Goal: Find specific page/section: Find specific page/section

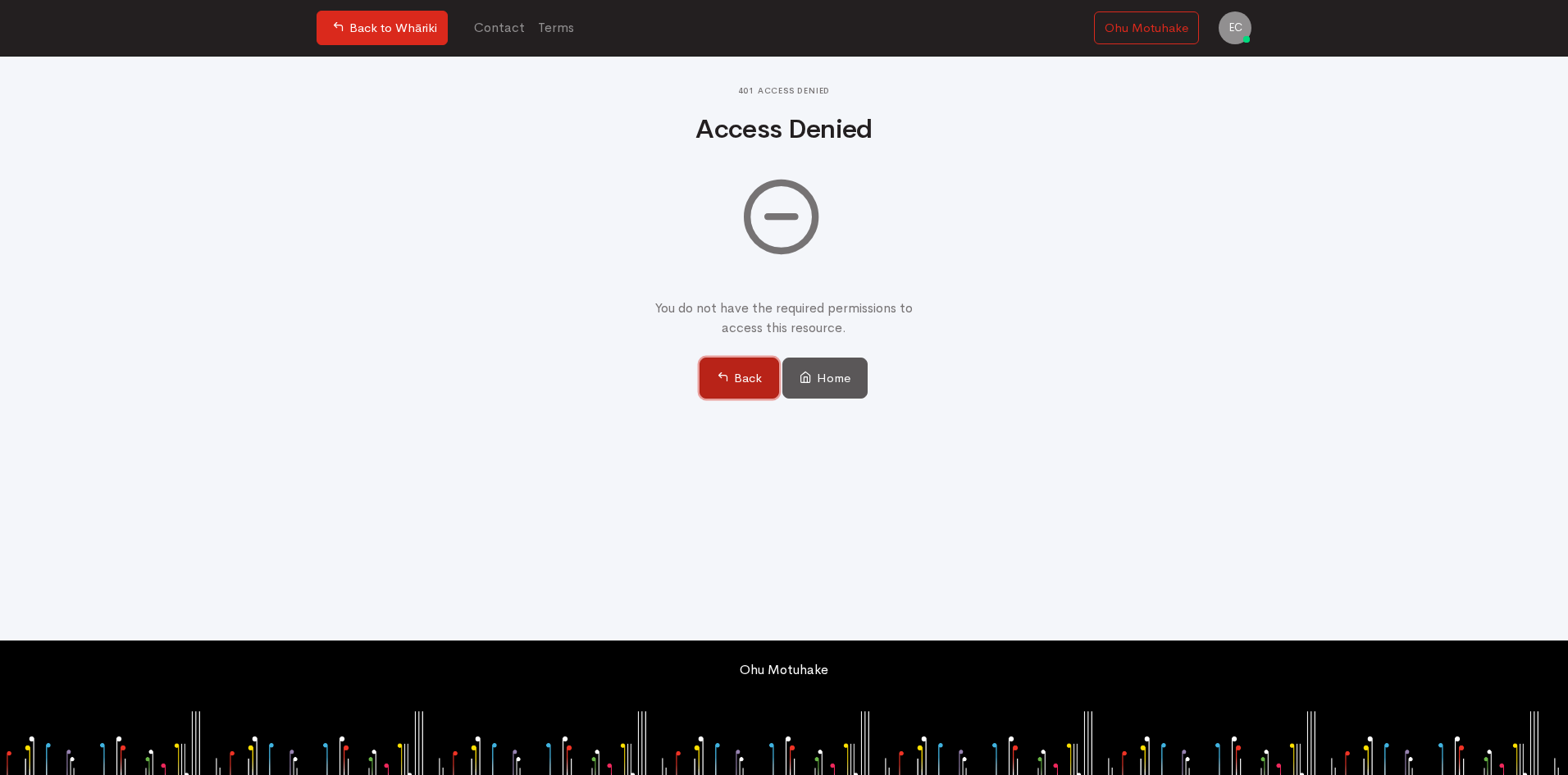
click at [726, 369] on link "Back" at bounding box center [739, 378] width 80 height 41
click at [1164, 17] on link "Ohu Motuhake" at bounding box center [1146, 28] width 105 height 34
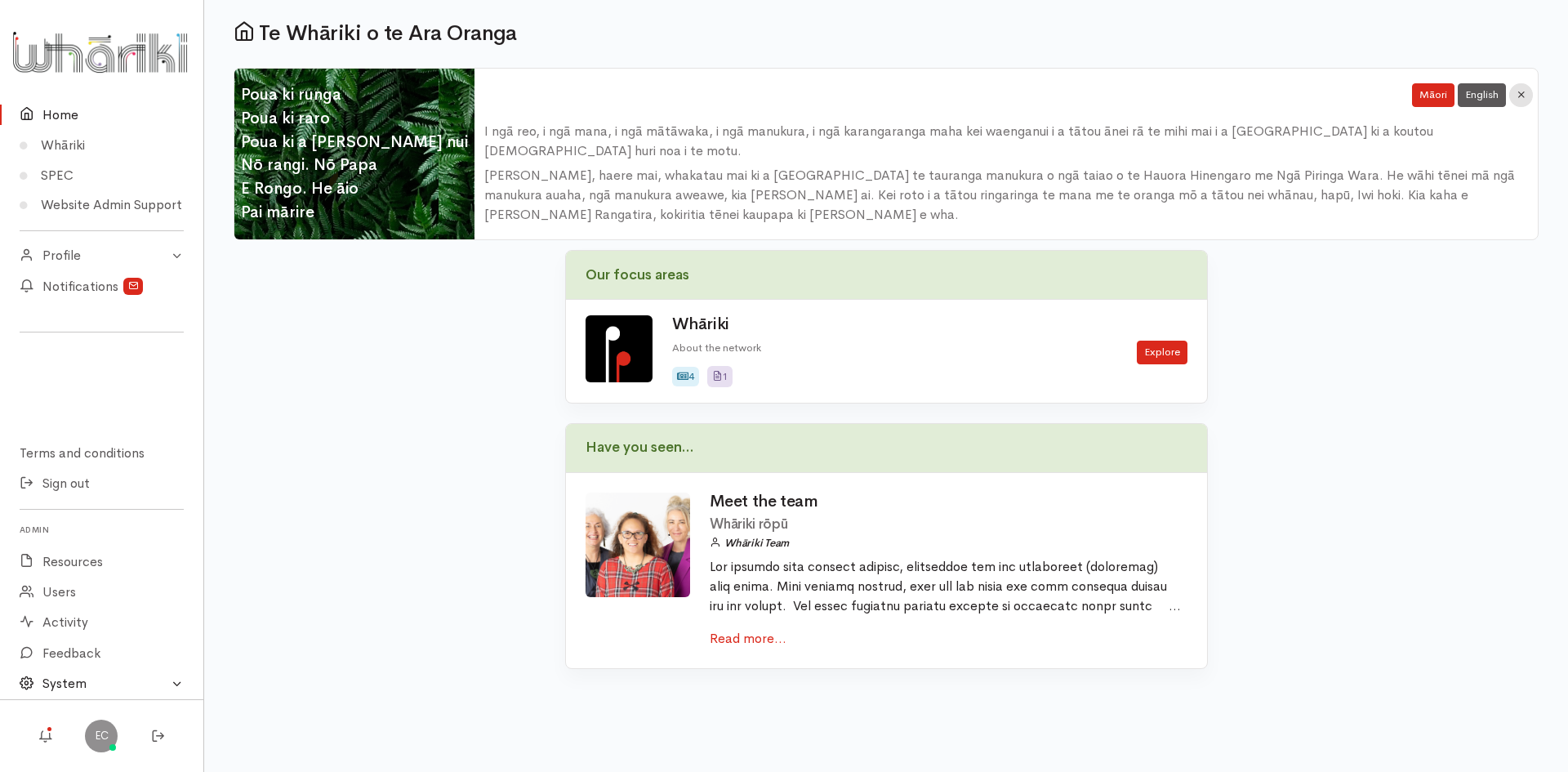
click at [132, 691] on link "System" at bounding box center [102, 684] width 204 height 30
click at [416, 690] on body "× Customise your experience Color Scheme Overall light or dark presentation. Li…" at bounding box center [784, 386] width 1568 height 772
click at [71, 264] on link "Profile" at bounding box center [102, 255] width 204 height 30
click at [80, 301] on link "My Profile" at bounding box center [102, 286] width 204 height 30
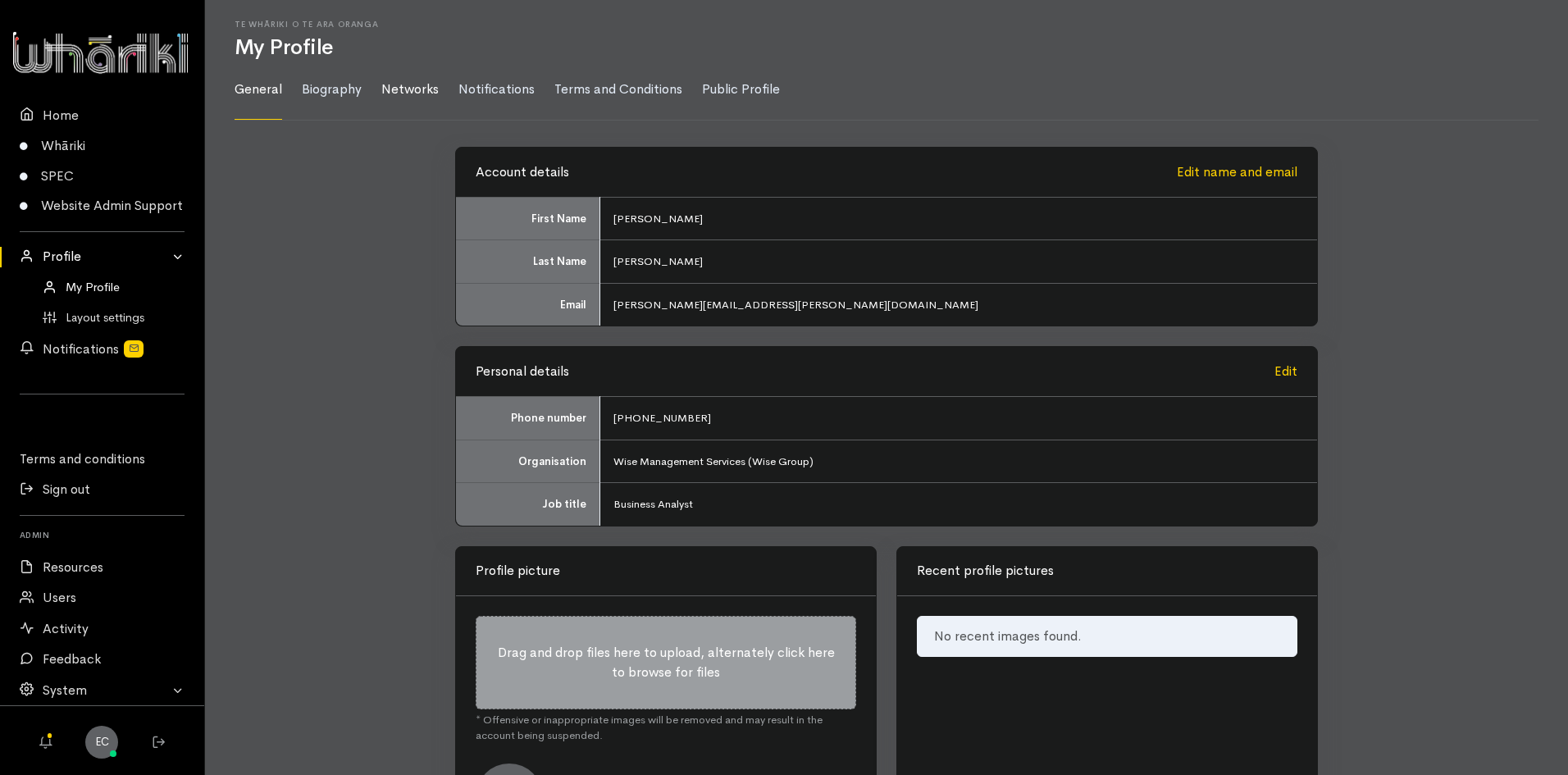
click at [395, 83] on link "Networks" at bounding box center [410, 90] width 58 height 60
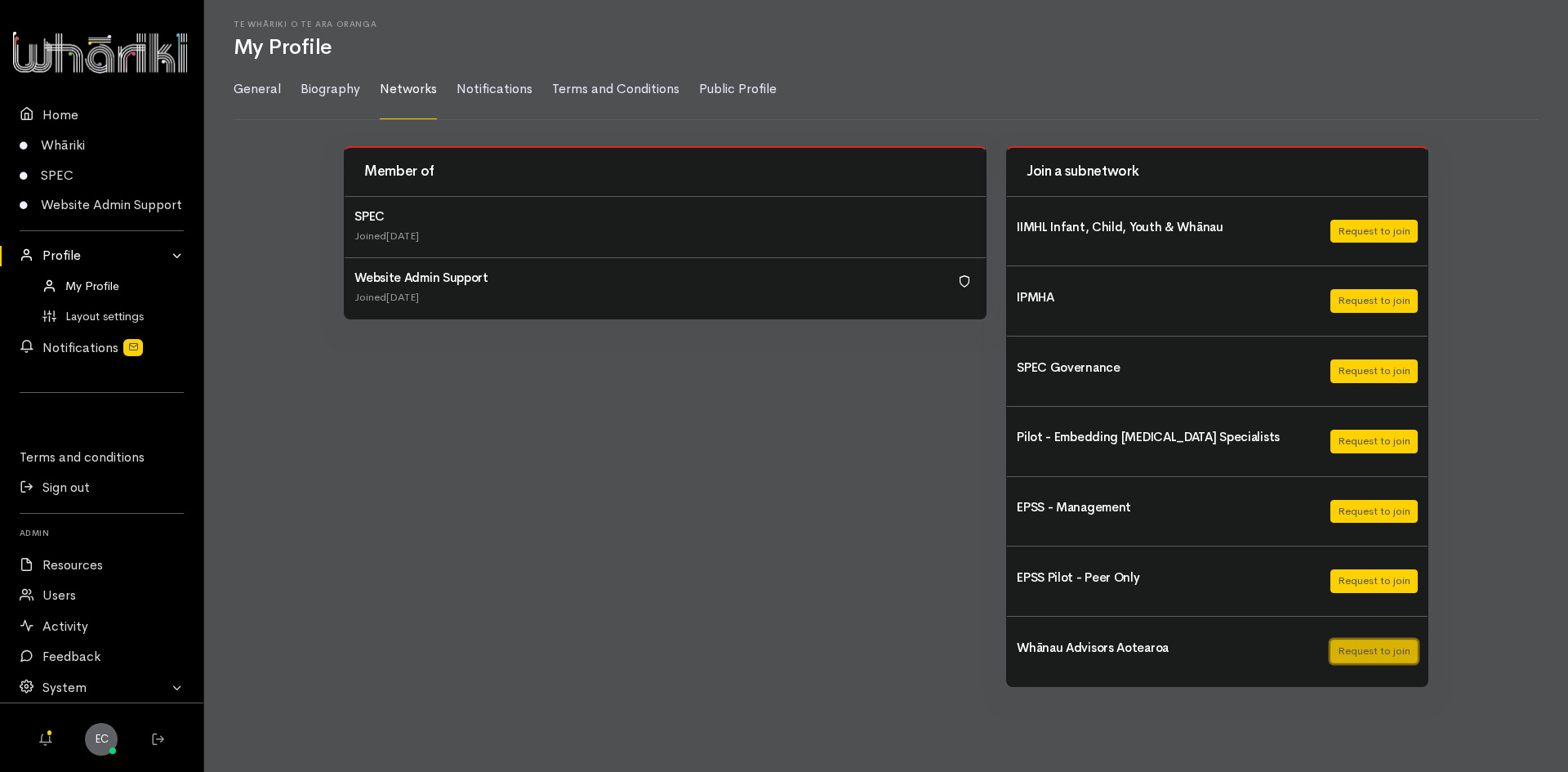
click at [1410, 657] on button "Request to join" at bounding box center [1374, 652] width 87 height 24
click at [421, 545] on div "Member of SPEC Joined 2 years ago" at bounding box center [665, 425] width 663 height 558
click at [421, 542] on div "Member of SPEC Joined 2 years ago" at bounding box center [665, 425] width 663 height 558
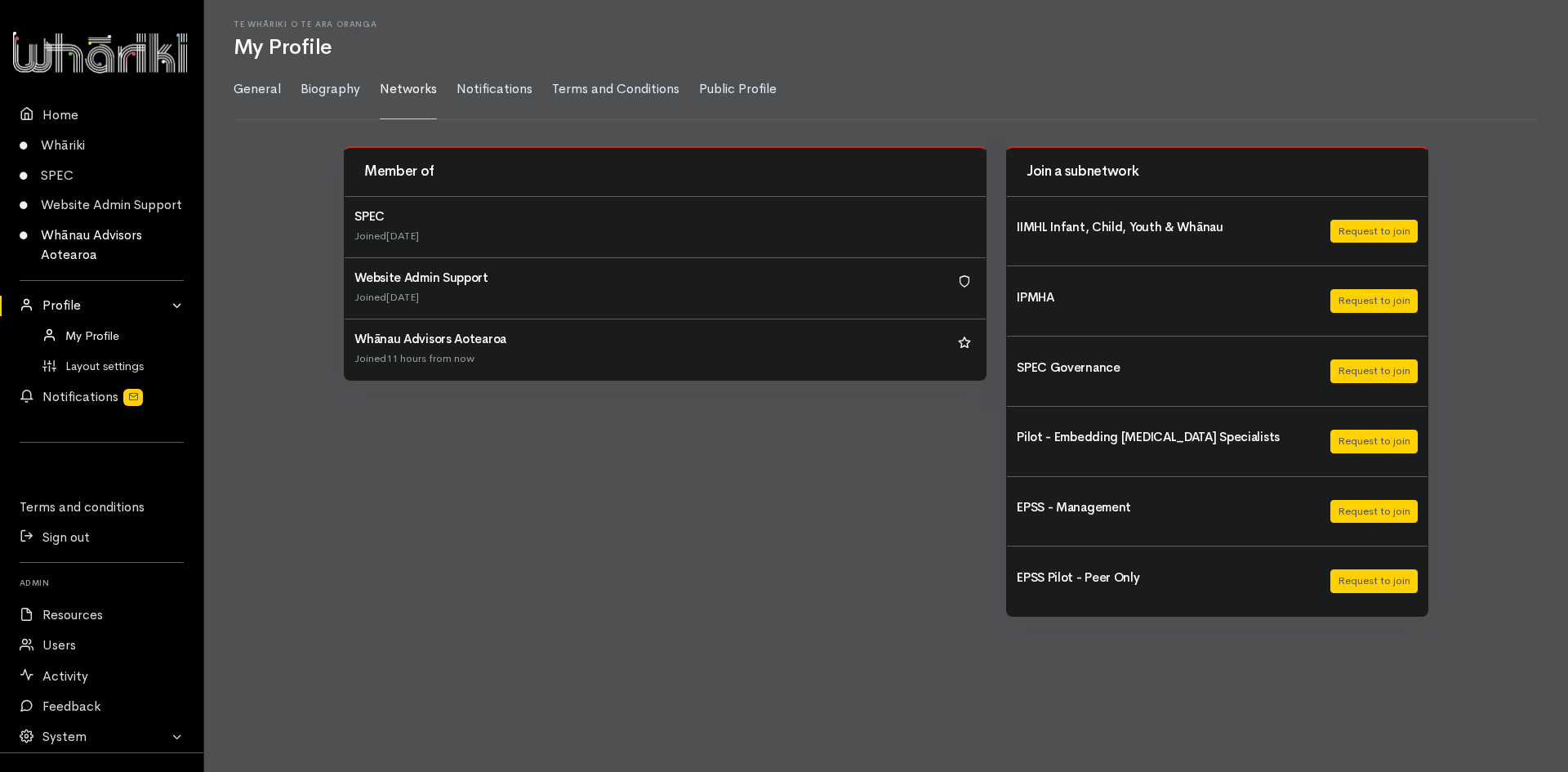
click at [80, 265] on link "Whānau Advisors Aotearoa" at bounding box center [102, 246] width 204 height 50
click at [385, 351] on div "Joined 11 hours from now" at bounding box center [430, 358] width 152 height 16
click at [432, 339] on h4 "Whānau Advisors Aotearoa" at bounding box center [430, 339] width 152 height 14
click at [80, 271] on link "Whānau Advisors Aotearoa" at bounding box center [102, 246] width 204 height 50
click at [80, 266] on link "Whānau Advisors Aotearoa" at bounding box center [102, 246] width 204 height 50
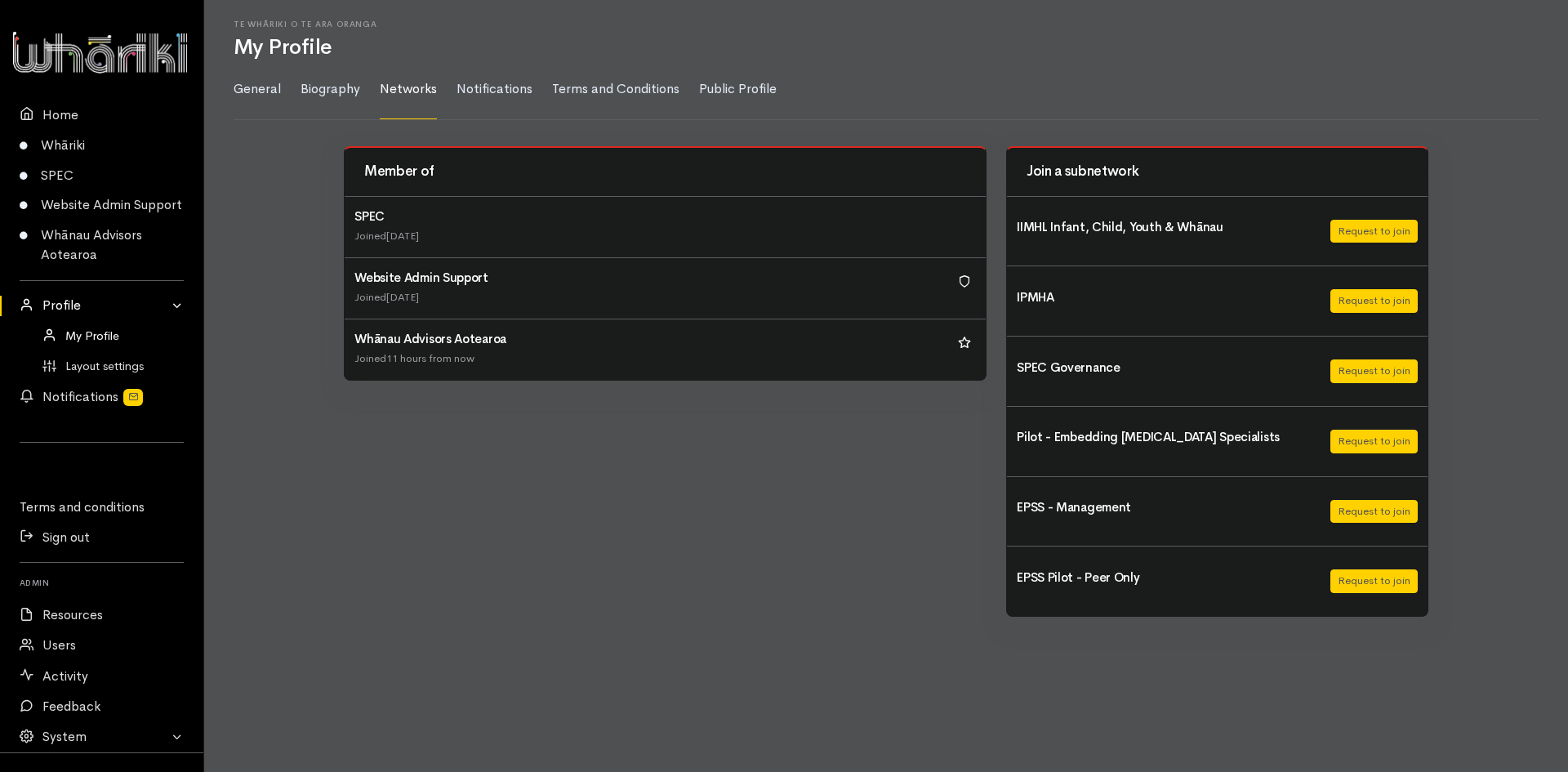
click at [438, 338] on h4 "Whānau Advisors Aotearoa" at bounding box center [430, 339] width 152 height 14
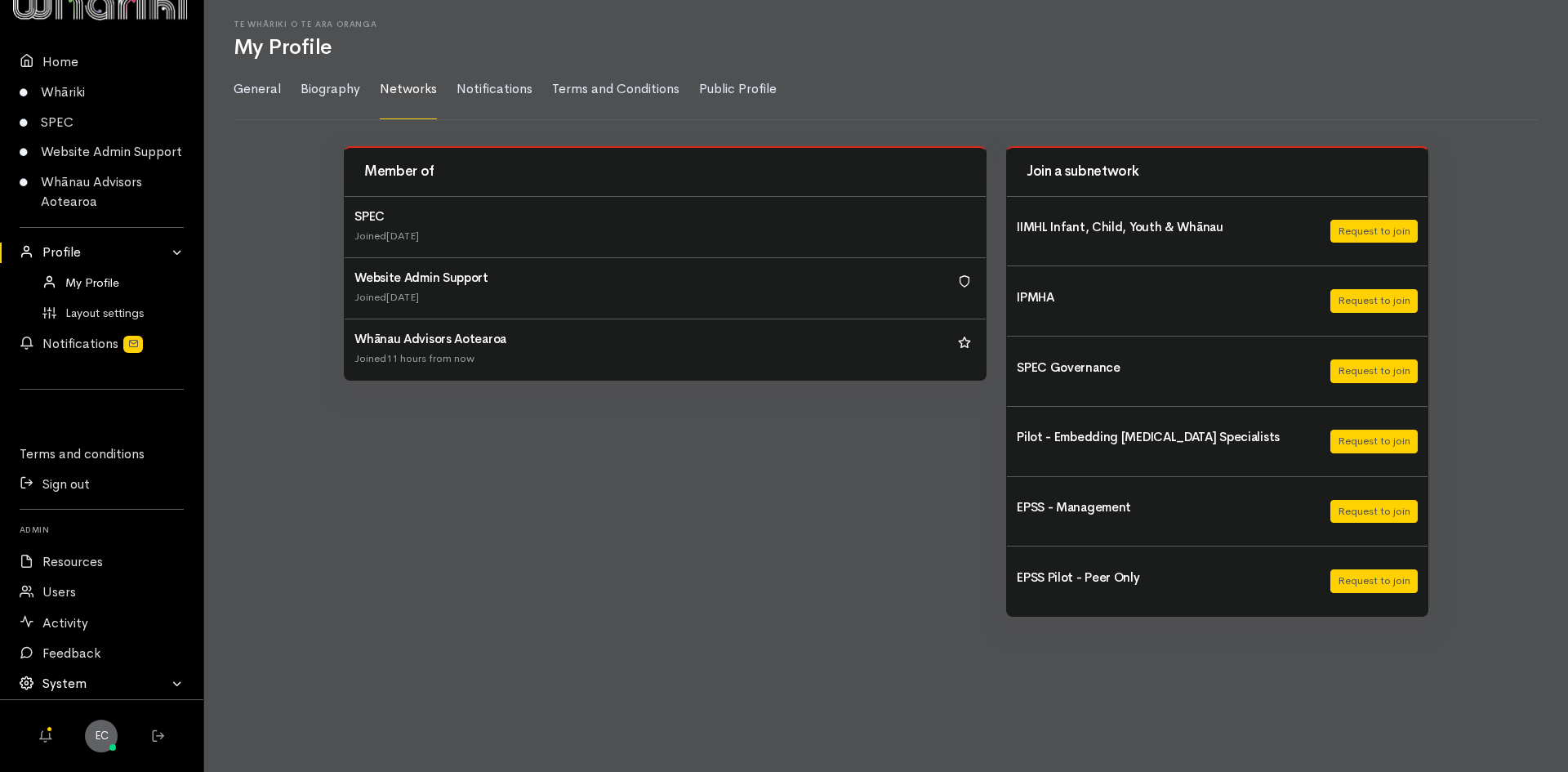
click at [50, 681] on link "System" at bounding box center [102, 684] width 204 height 30
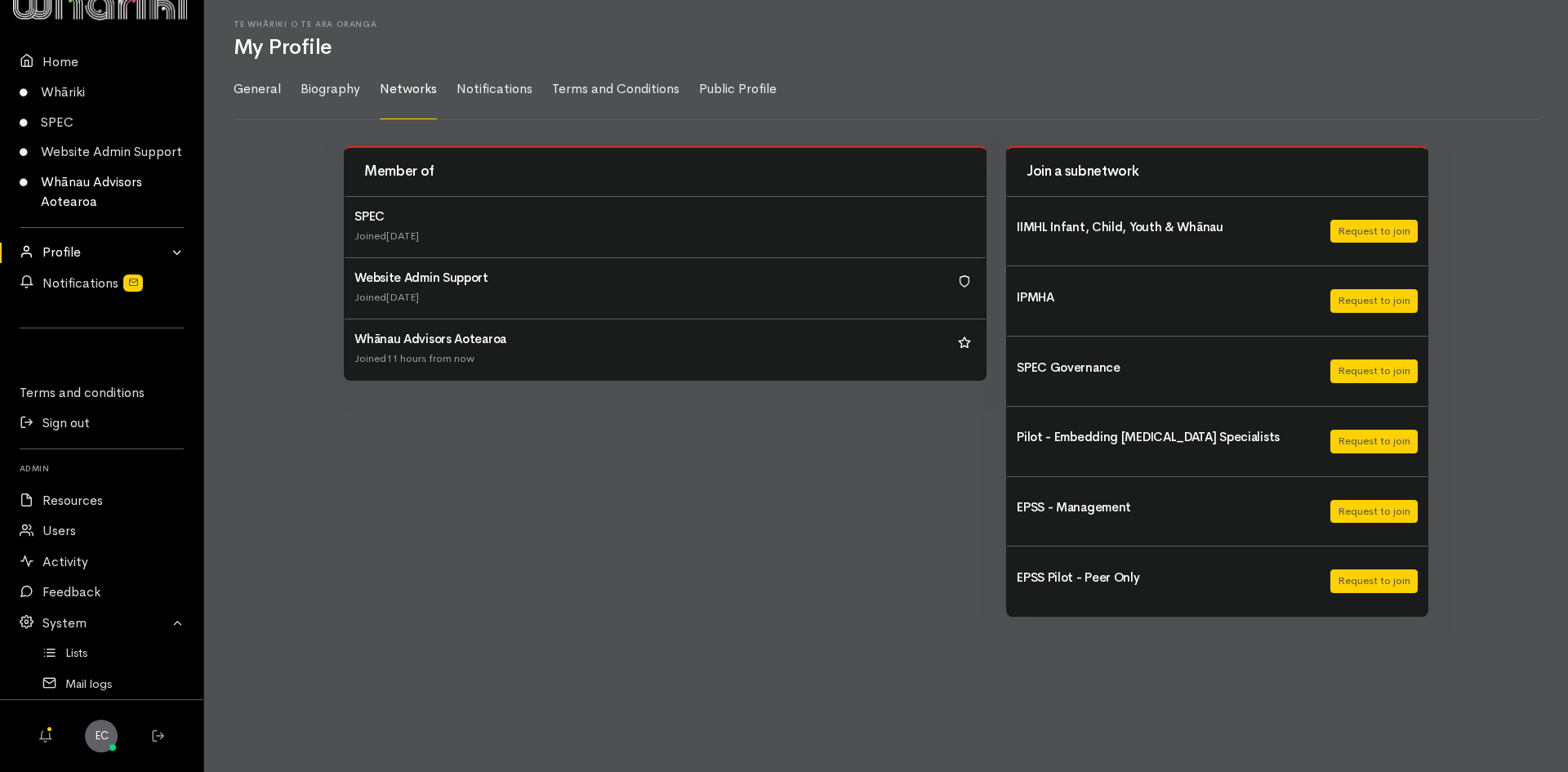
click at [86, 198] on link "Whānau Advisors Aotearoa" at bounding box center [102, 193] width 204 height 50
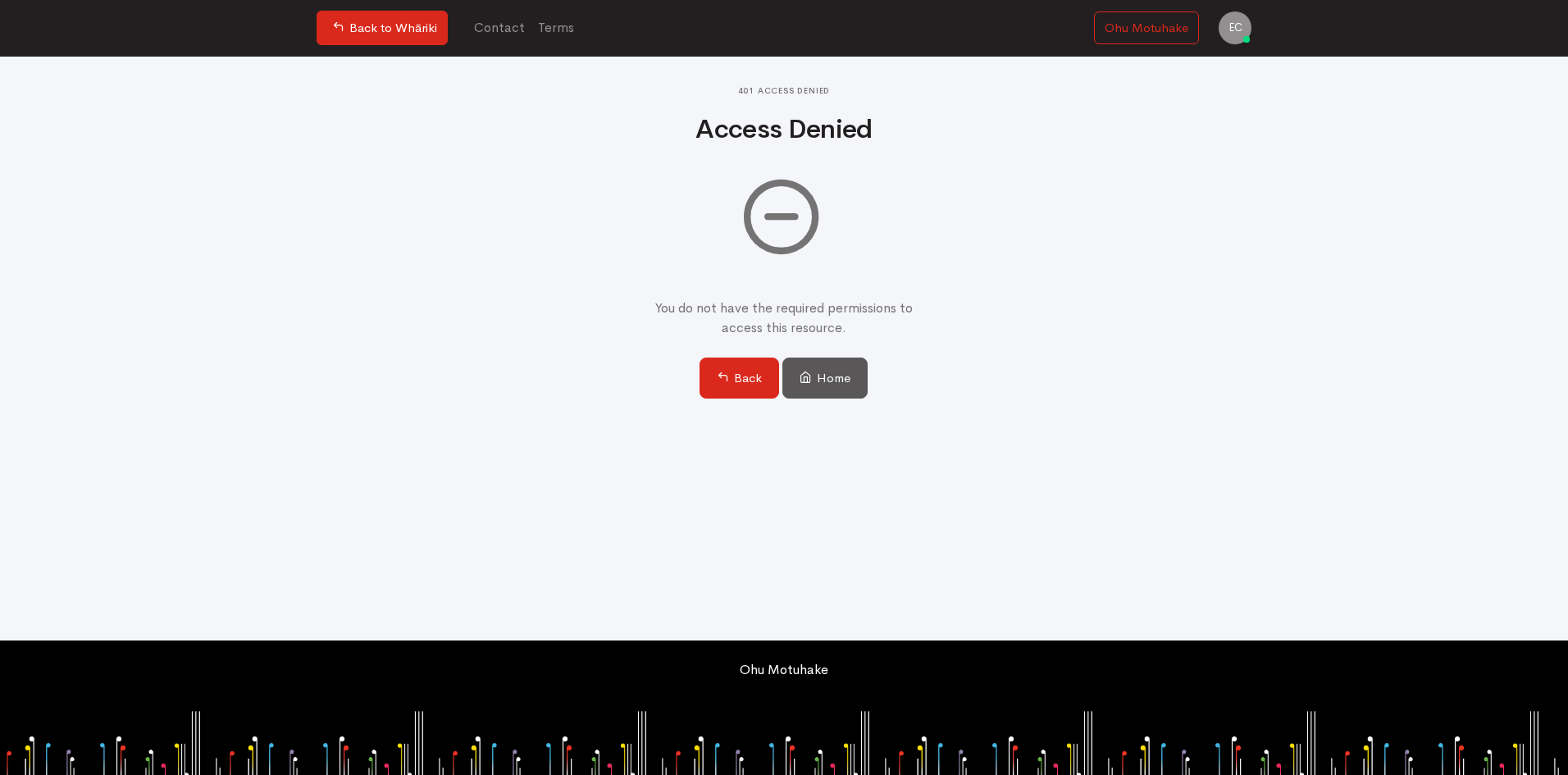
click at [309, 244] on div "401 Access Denied Access Denied You do not have the required permissions to acc…" at bounding box center [784, 348] width 1568 height 584
click at [257, 218] on div "401 Access Denied Access Denied You do not have the required permissions to acc…" at bounding box center [784, 348] width 1568 height 584
click at [290, 216] on div "401 Access Denied Access Denied You do not have the required permissions to acc…" at bounding box center [784, 348] width 1568 height 584
click at [424, 289] on div "401 Access Denied Access Denied You do not have the required permissions to acc…" at bounding box center [783, 243] width 934 height 372
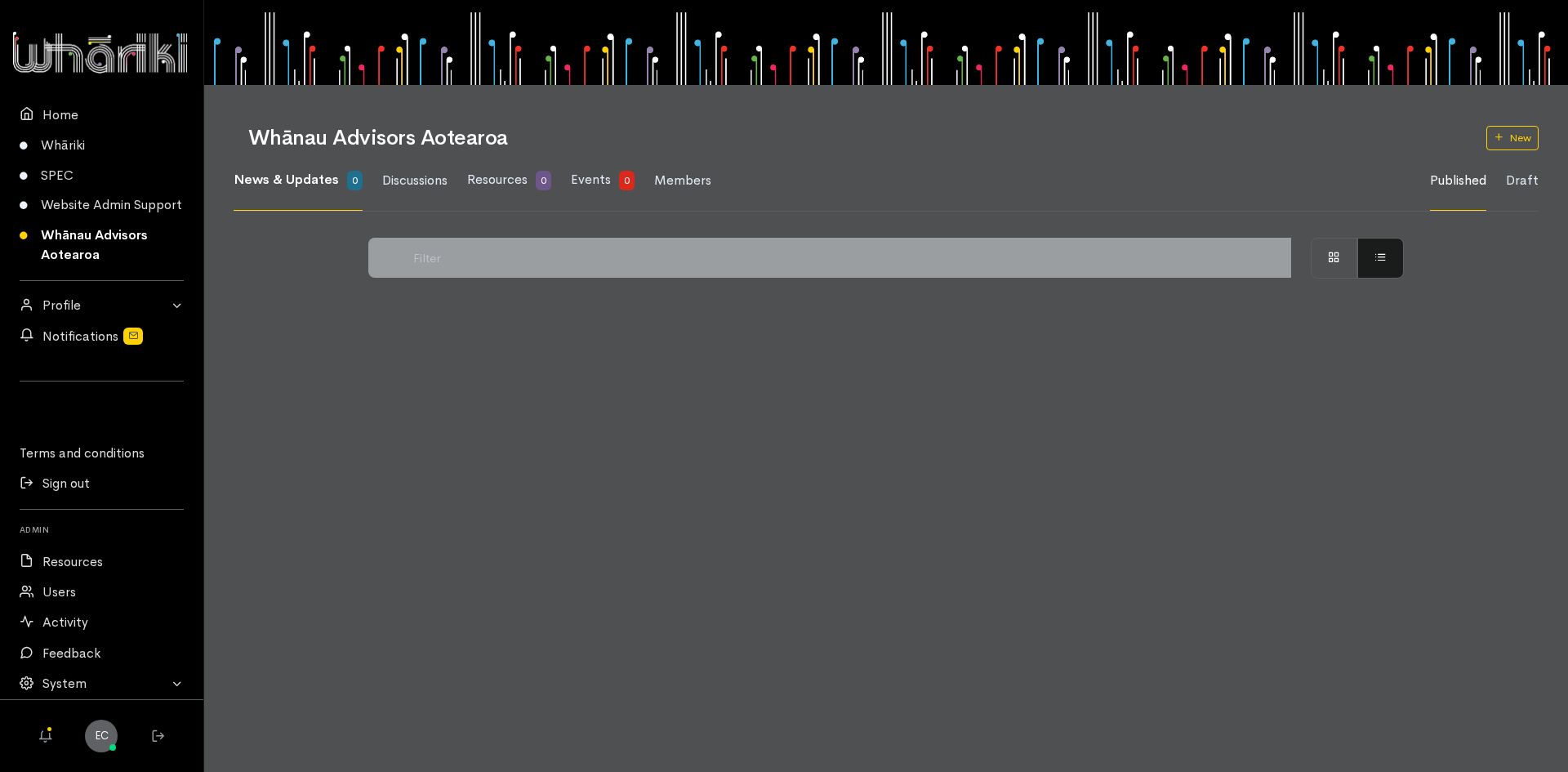
click at [56, 253] on link "Whānau Advisors Aotearoa" at bounding box center [102, 246] width 204 height 50
click at [492, 178] on span "Resources" at bounding box center [498, 179] width 61 height 17
click at [683, 189] on link "Members" at bounding box center [683, 181] width 57 height 60
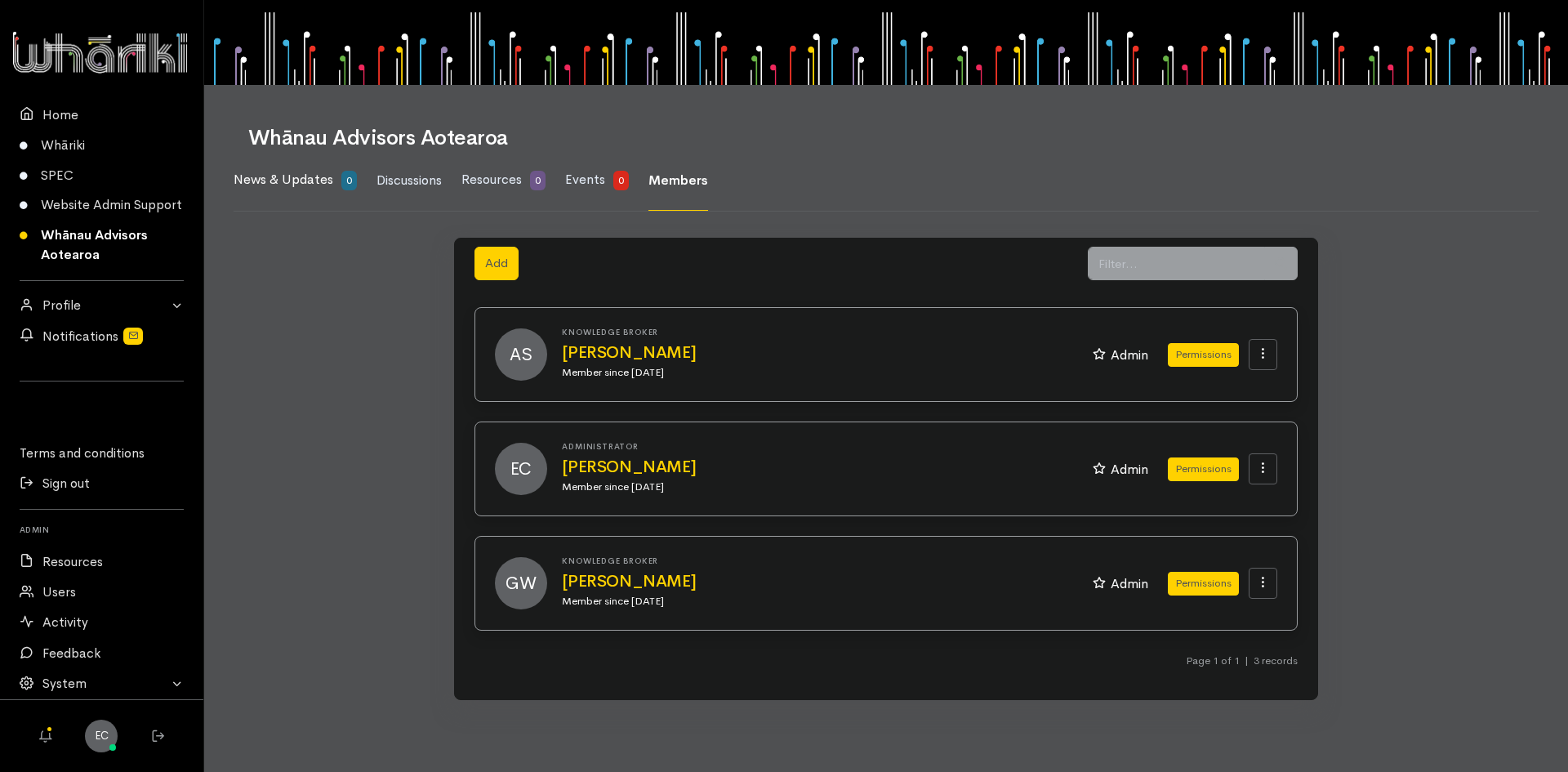
click at [254, 183] on span "News & Updates" at bounding box center [283, 179] width 99 height 17
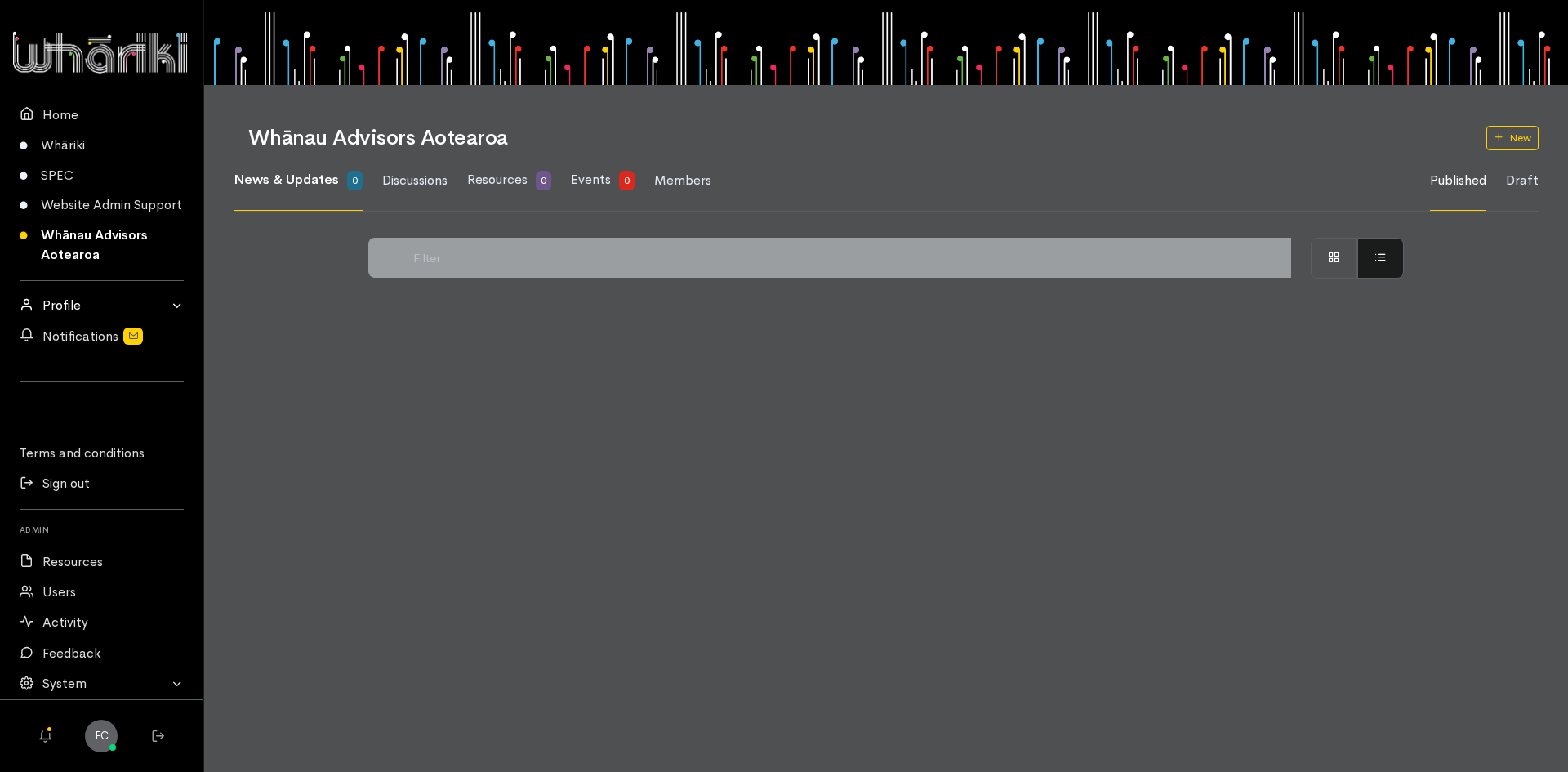
click at [173, 308] on link "Profile" at bounding box center [102, 306] width 204 height 30
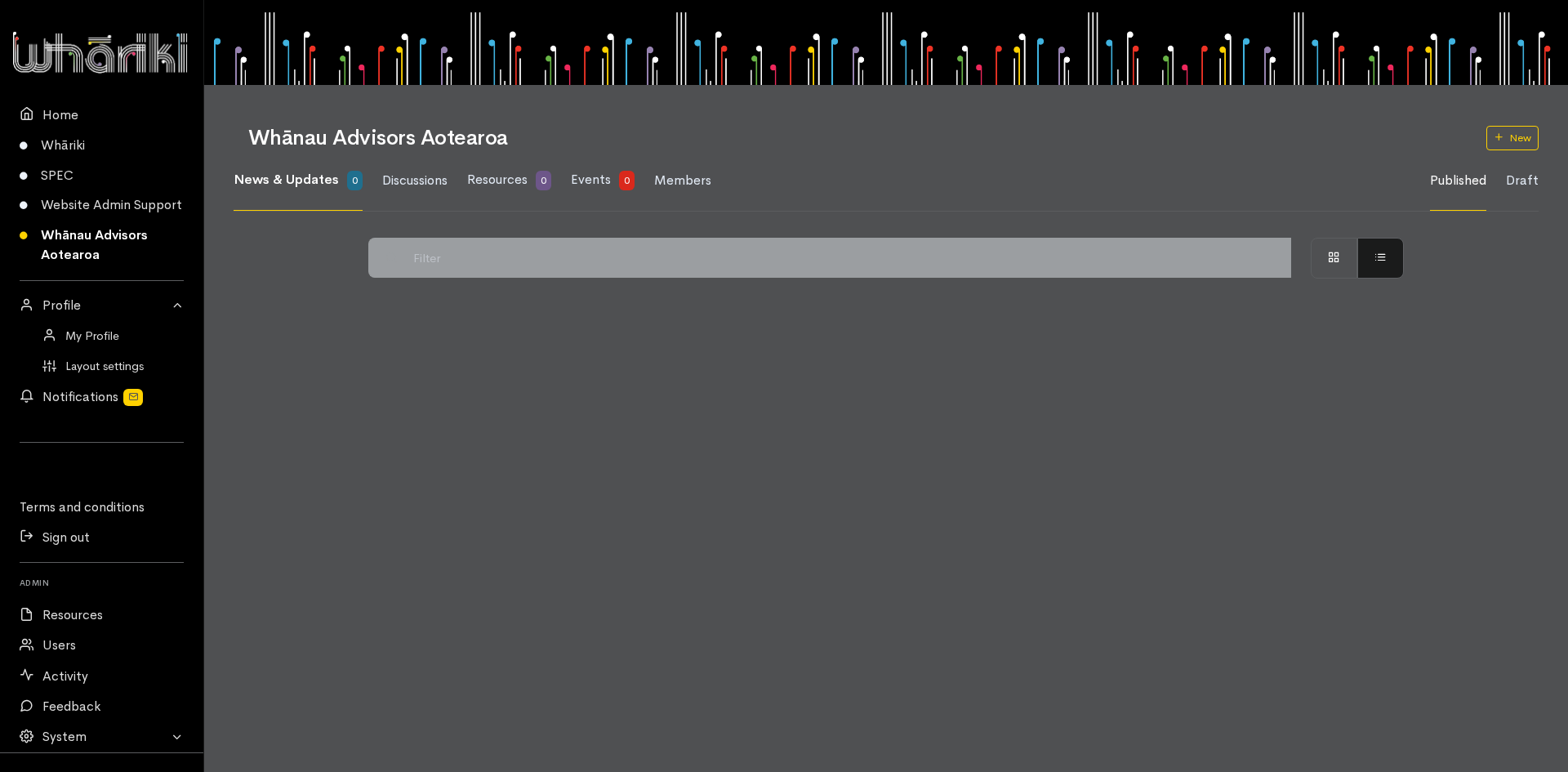
click at [346, 476] on body "× Customise your experience Color Scheme Overall light or dark presentation. Li…" at bounding box center [784, 386] width 1568 height 772
click at [1529, 185] on link "Draft" at bounding box center [1523, 181] width 33 height 60
click at [1458, 171] on link "Published" at bounding box center [1458, 181] width 57 height 60
click at [606, 183] on span "Events" at bounding box center [591, 179] width 40 height 17
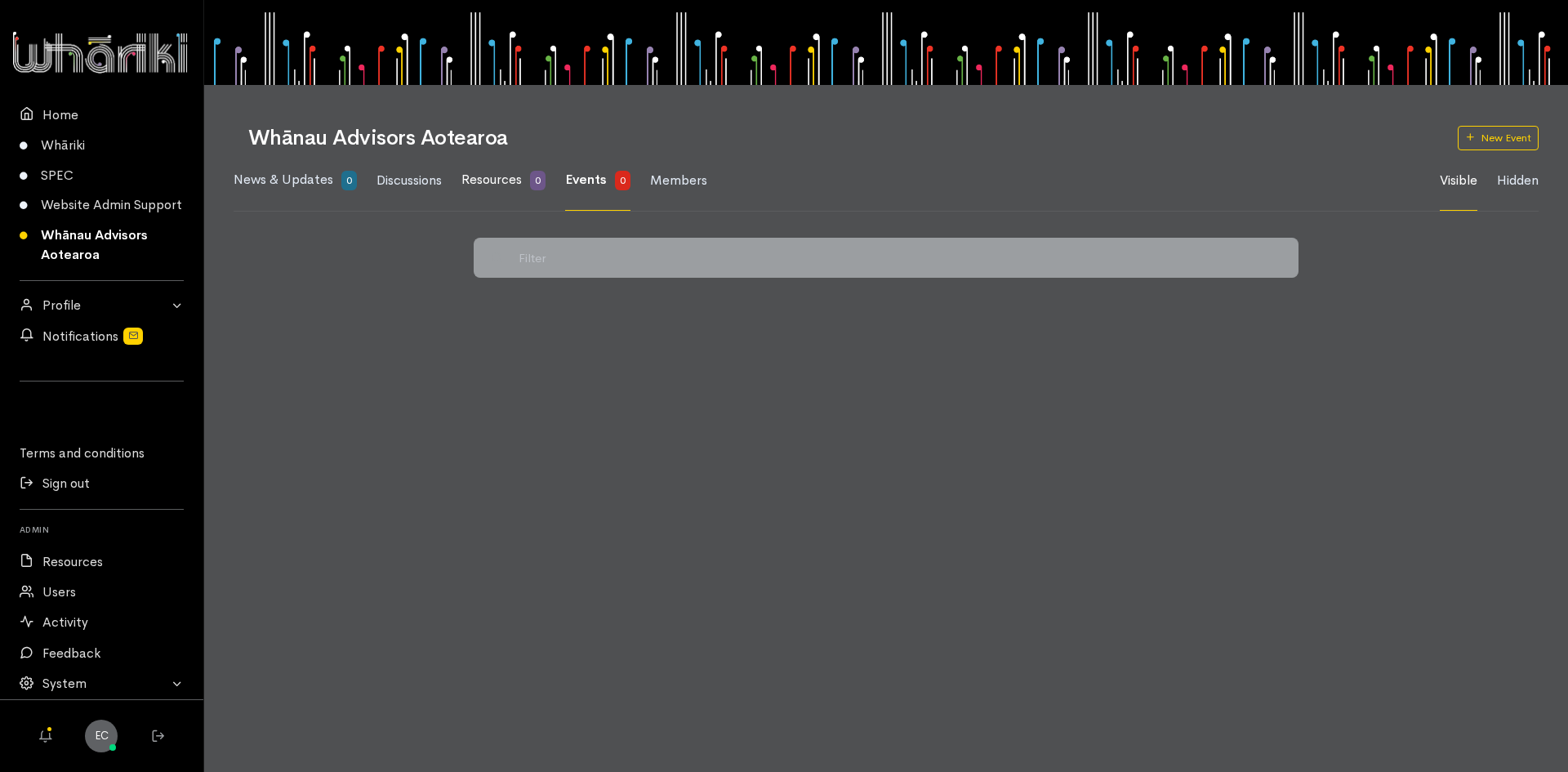
click at [498, 177] on span "Resources" at bounding box center [492, 179] width 61 height 17
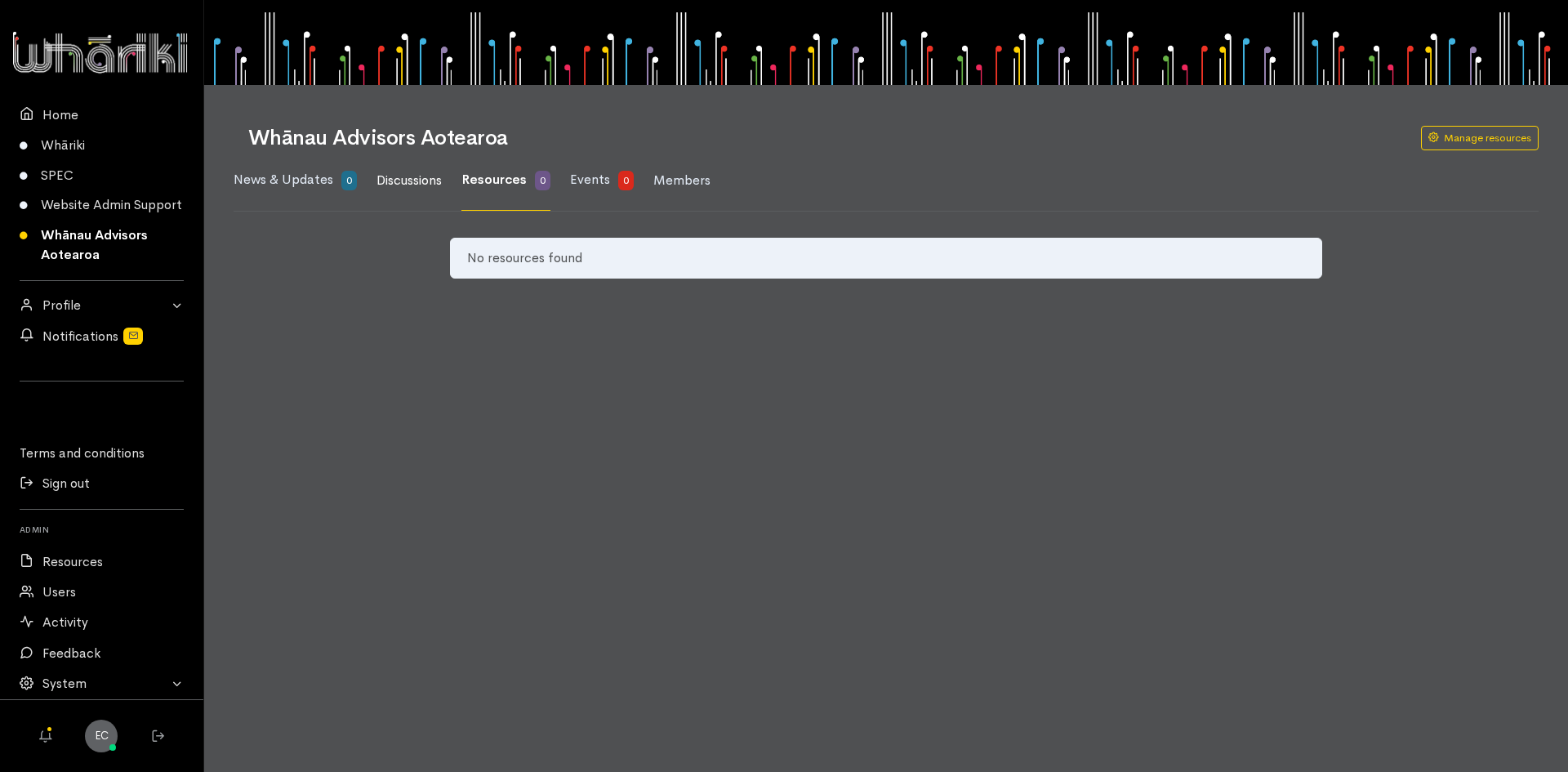
click at [404, 183] on span "Discussions" at bounding box center [409, 180] width 65 height 17
click at [490, 183] on span "Resources" at bounding box center [499, 179] width 61 height 17
click at [289, 187] on span "News & Updates" at bounding box center [283, 179] width 99 height 17
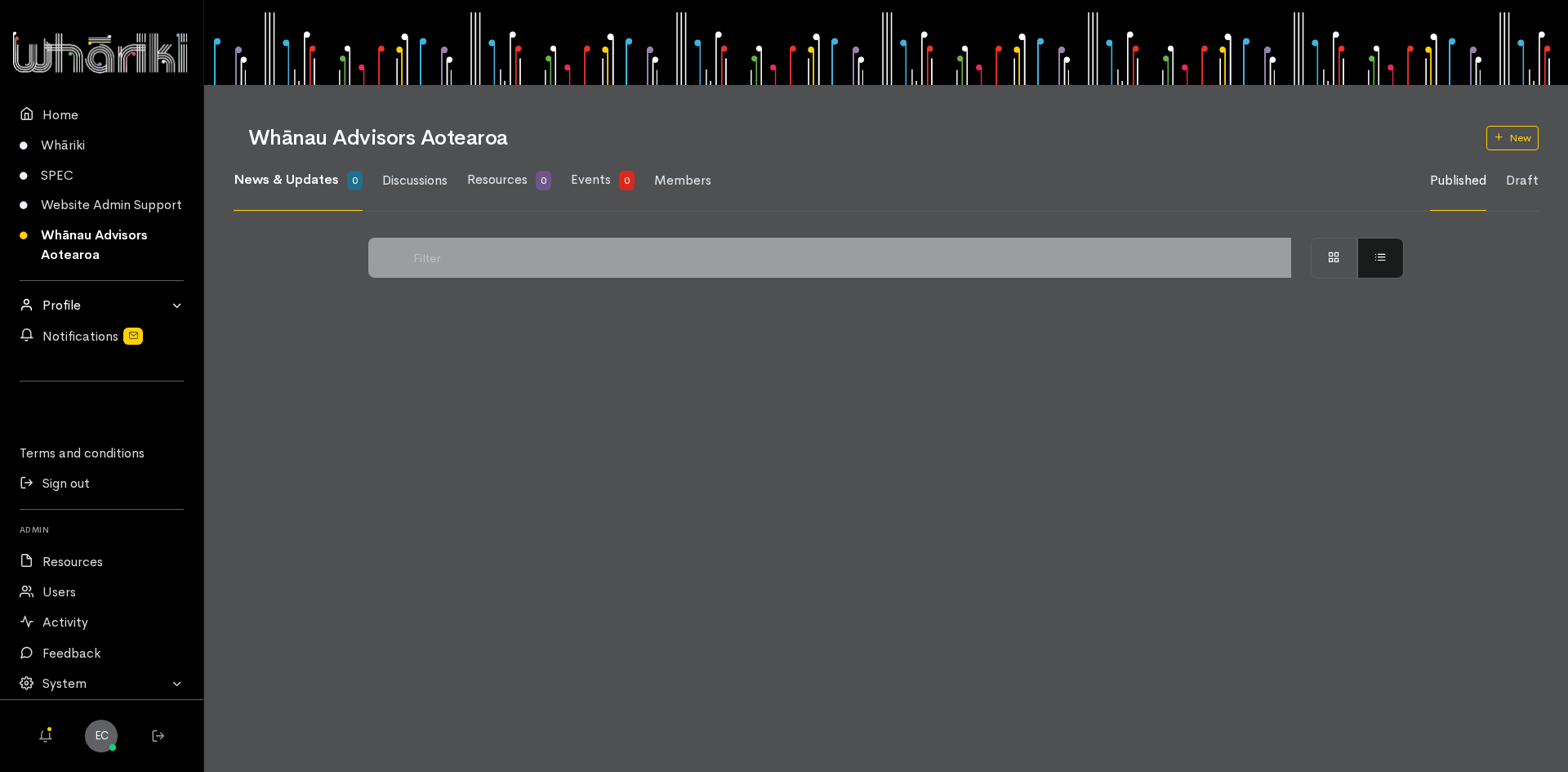
click at [141, 302] on link "Profile" at bounding box center [102, 306] width 204 height 30
